Goal: Information Seeking & Learning: Find specific fact

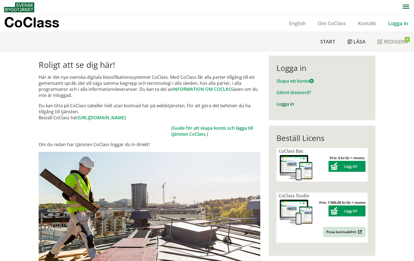
click at [280, 106] on link "Logga in" at bounding box center [285, 104] width 18 height 6
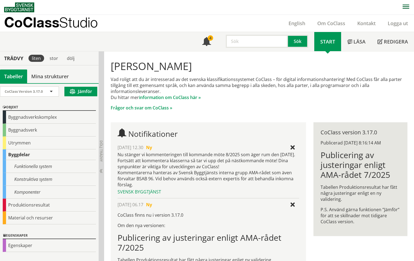
click at [242, 42] on input "text" at bounding box center [257, 41] width 62 height 13
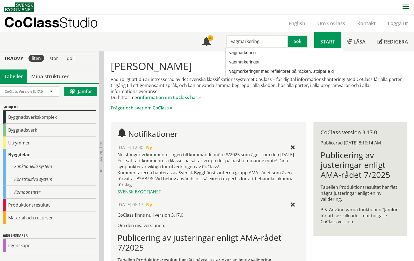
type input "vägmarkering"
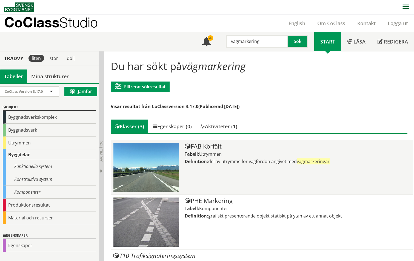
scroll to position [20, 0]
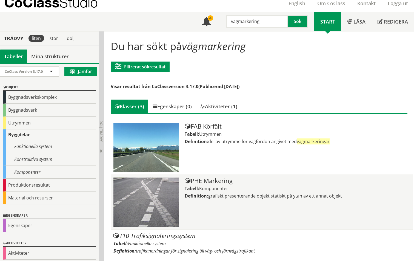
click at [213, 183] on div "PHE Markering" at bounding box center [298, 181] width 226 height 7
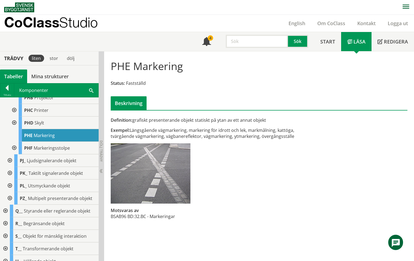
scroll to position [0, 0]
